Goal: Information Seeking & Learning: Learn about a topic

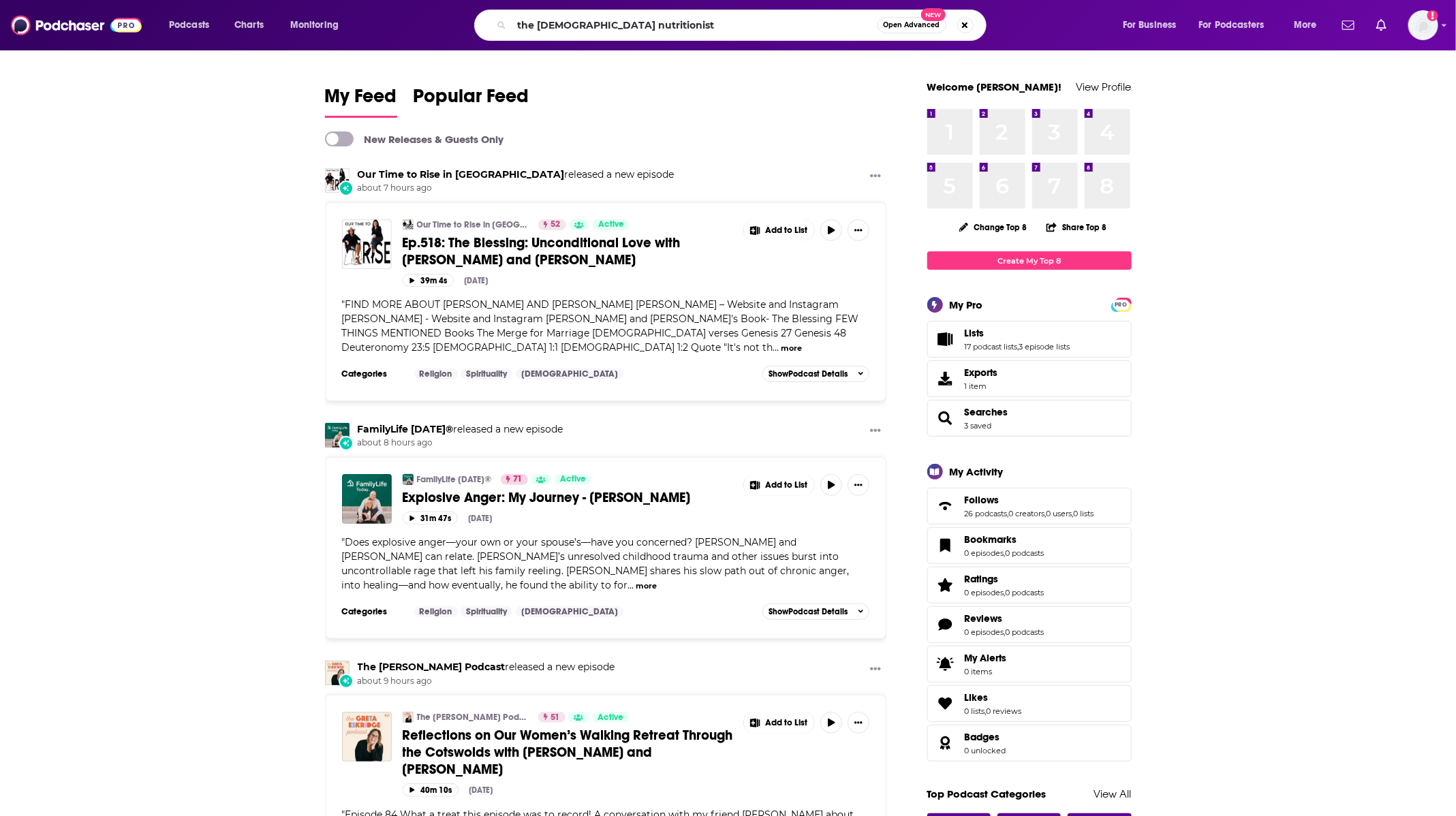
type input "the [DEMOGRAPHIC_DATA] nutritionist"
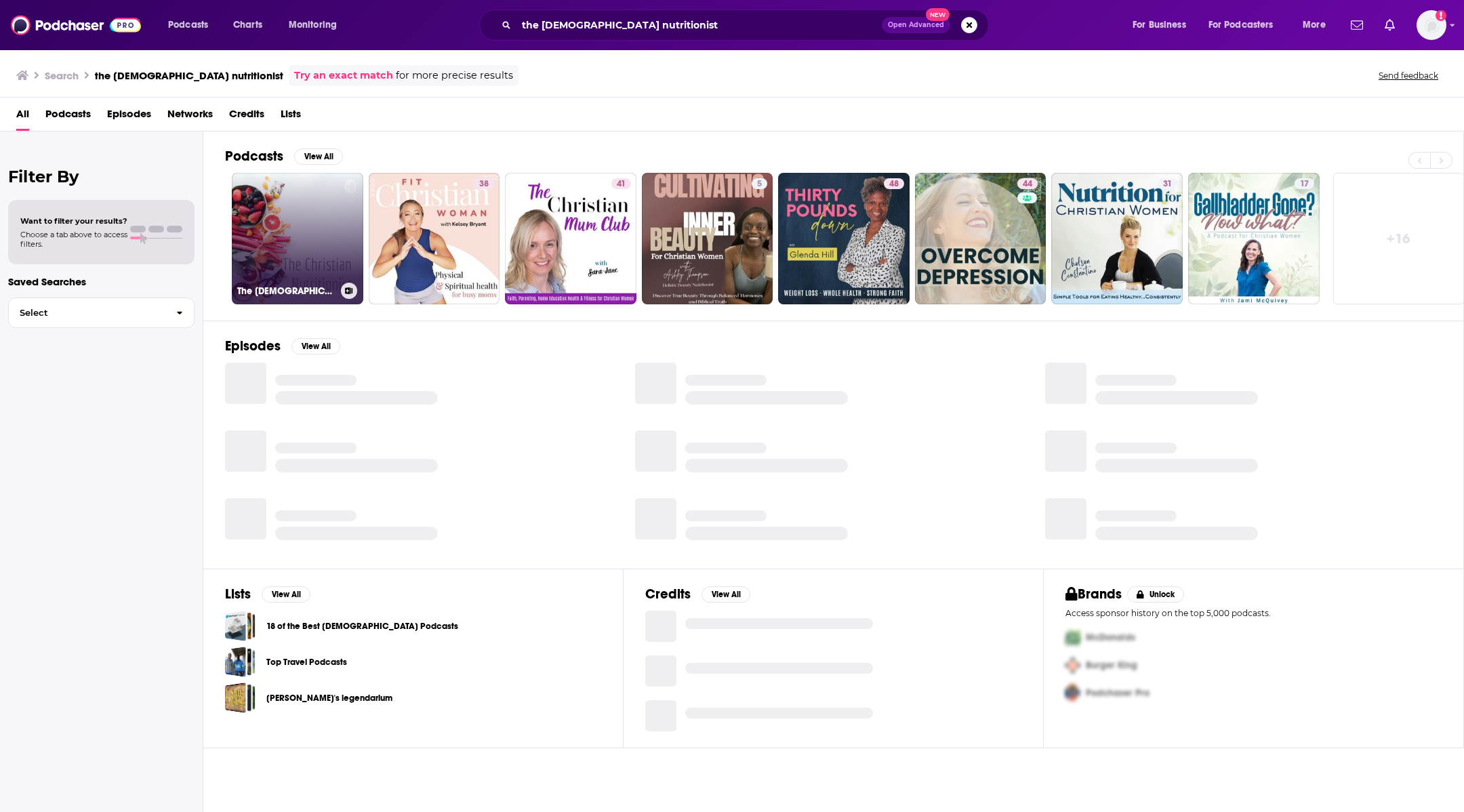
click at [311, 213] on link "The [DEMOGRAPHIC_DATA] Nutritionist" at bounding box center [297, 239] width 132 height 132
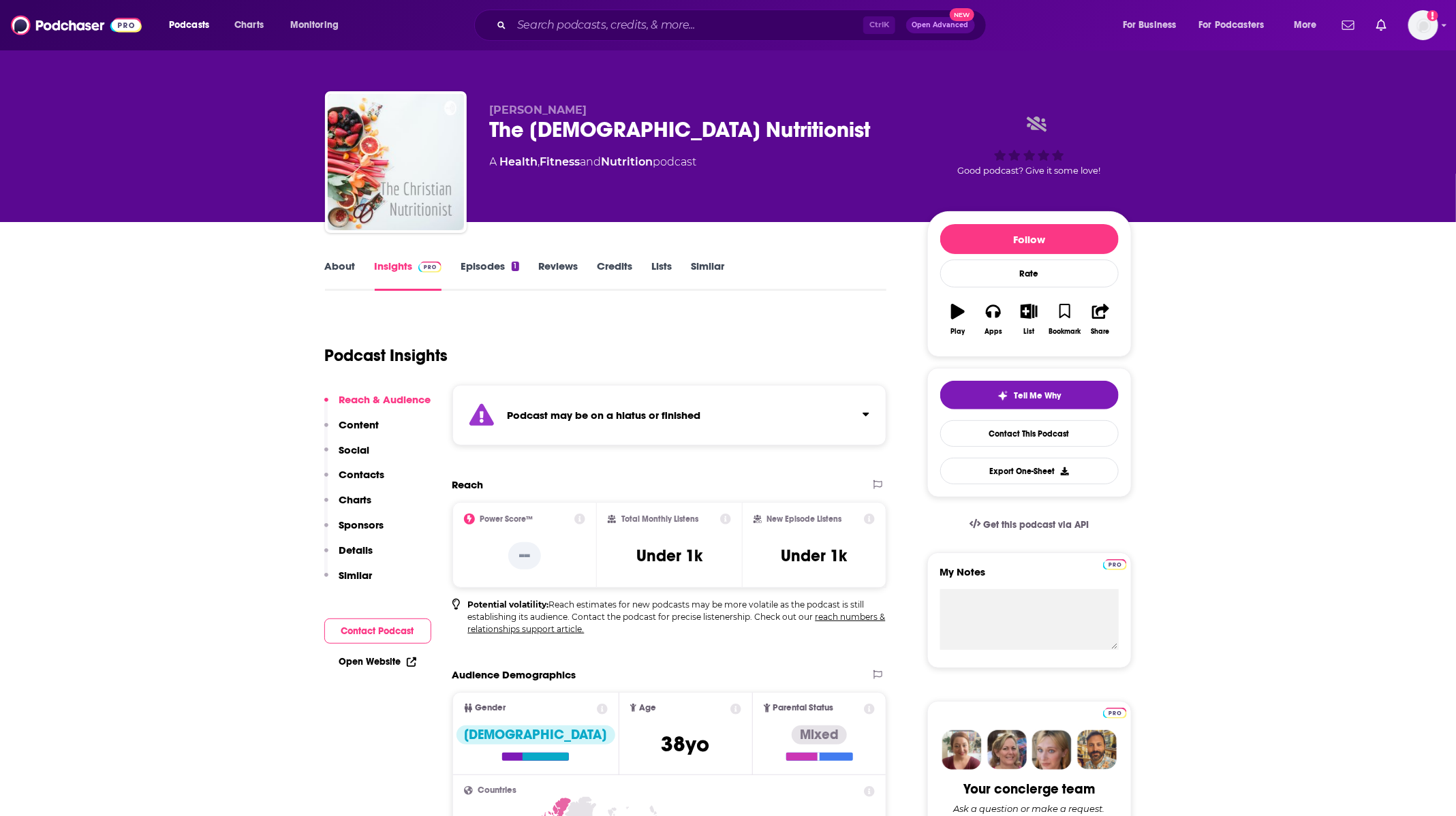
click at [478, 268] on link "Episodes 1" at bounding box center [489, 275] width 58 height 31
